Goal: Information Seeking & Learning: Find specific fact

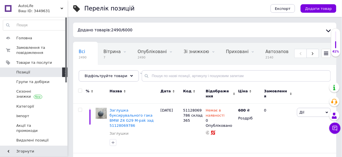
click at [32, 27] on input at bounding box center [34, 25] width 63 height 10
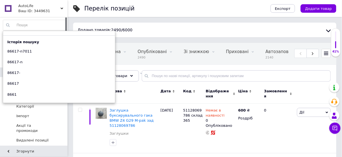
paste input "25980572"
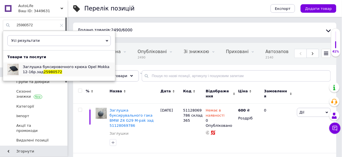
type input "25980572"
click at [32, 63] on div "Заглушка буксировочного крюка Opel Mokka 12-16p.зад 25980572" at bounding box center [67, 69] width 97 height 14
click at [60, 26] on icon at bounding box center [61, 25] width 3 height 3
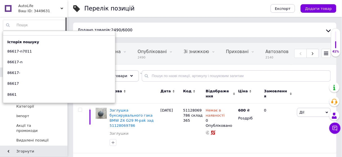
click at [54, 24] on input at bounding box center [34, 25] width 63 height 10
paste input "42353764"
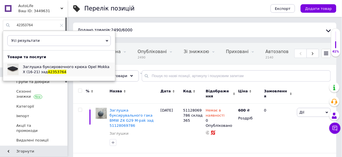
type input "42353764"
click at [55, 64] on span "Заглушка буксировочного крюка Opel Mokka X (16-21) зад" at bounding box center [66, 68] width 87 height 9
click at [60, 26] on icon at bounding box center [61, 25] width 3 height 3
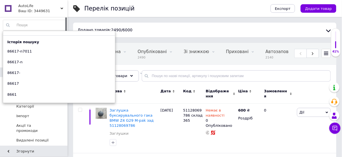
click at [52, 25] on input at bounding box center [34, 25] width 63 height 10
paste input "83a807441b"
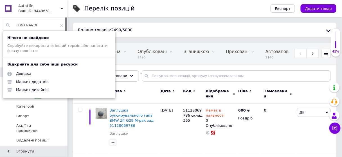
type input "83a807441b"
click at [61, 27] on icon at bounding box center [61, 25] width 3 height 3
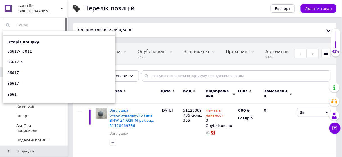
click at [53, 24] on input at bounding box center [34, 25] width 63 height 10
paste input "83f807441a"
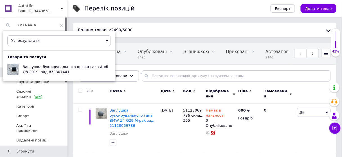
type input "83f807441a"
click at [60, 24] on icon at bounding box center [61, 25] width 3 height 3
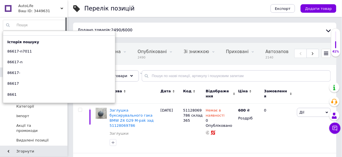
click at [54, 24] on input at bounding box center [34, 25] width 63 height 10
paste input "11a807241"
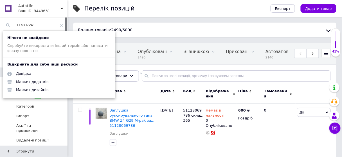
type input "11a807241"
click at [57, 26] on input "11a807241" at bounding box center [34, 25] width 63 height 10
click at [61, 24] on icon at bounding box center [61, 25] width 3 height 3
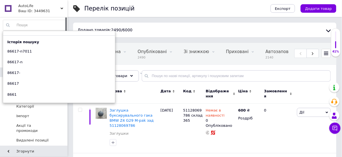
click at [49, 25] on input at bounding box center [34, 25] width 63 height 10
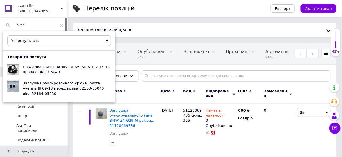
type input "aveo"
click at [62, 24] on input "aveo" at bounding box center [34, 25] width 63 height 10
click at [60, 26] on icon at bounding box center [61, 25] width 3 height 3
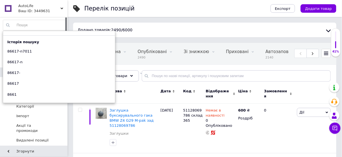
click at [50, 25] on input at bounding box center [34, 25] width 63 height 10
paste input "1493746-00-a"
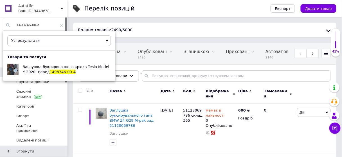
type input "1493746-00-a"
click at [61, 24] on use at bounding box center [61, 25] width 3 height 3
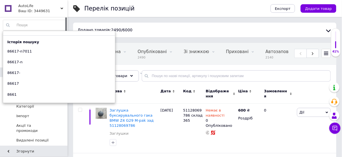
click at [40, 24] on input at bounding box center [34, 25] width 63 height 10
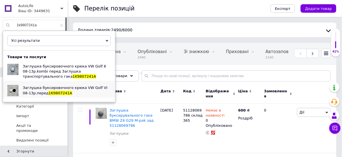
type input "1k9807241a"
click at [43, 86] on span "Заглушка буксировочного крюка VW Golf VI 08-13p.перед" at bounding box center [65, 89] width 85 height 9
click at [62, 26] on input "1k9807241a" at bounding box center [34, 25] width 63 height 10
click at [60, 24] on icon at bounding box center [61, 25] width 3 height 3
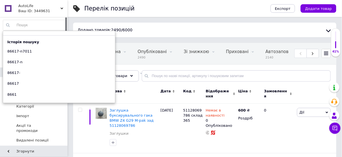
click at [54, 25] on input at bounding box center [34, 25] width 63 height 10
paste input "9685256970"
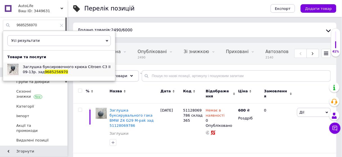
type input "9685256970"
click at [70, 70] on div "Заглушка буксировочного крюка Citroen C3 II 09-13p. зад 9685256970" at bounding box center [67, 69] width 97 height 14
